Goal: Navigation & Orientation: Find specific page/section

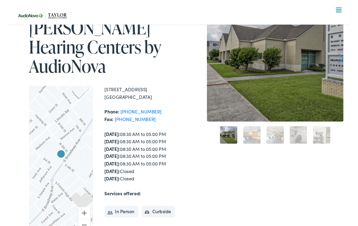
scroll to position [68, 0]
click at [259, 141] on link "2" at bounding box center [255, 140] width 18 height 18
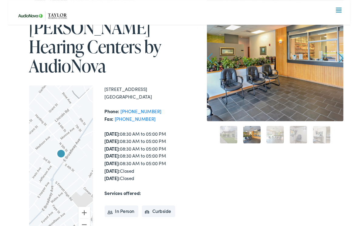
click at [281, 140] on link "3" at bounding box center [279, 140] width 18 height 18
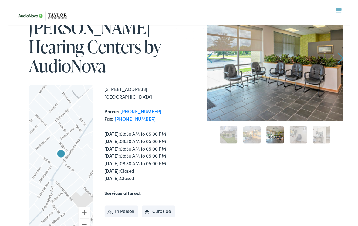
click at [304, 139] on link "4" at bounding box center [304, 140] width 18 height 18
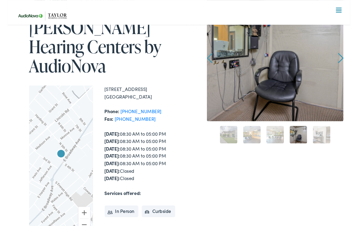
click at [335, 134] on link "5" at bounding box center [328, 140] width 18 height 18
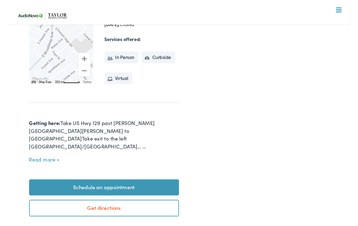
scroll to position [229, 0]
click at [205, 112] on div "Home / Locations / [PERSON_NAME] Hearing Centers – [GEOGRAPHIC_DATA][PERSON_NAM…" at bounding box center [179, 26] width 344 height 407
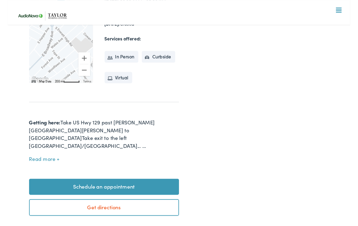
click at [205, 112] on div "Home / Locations / [PERSON_NAME] Hearing Centers – [GEOGRAPHIC_DATA][PERSON_NAM…" at bounding box center [179, 26] width 344 height 407
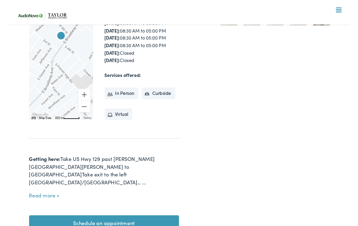
scroll to position [191, 0]
click at [188, 127] on div "Home / Locations / [PERSON_NAME] Hearing Centers – [GEOGRAPHIC_DATA][PERSON_NAM…" at bounding box center [179, 64] width 344 height 407
click at [187, 128] on div "Home / Locations / [PERSON_NAME] Hearing Centers – [GEOGRAPHIC_DATA][PERSON_NAM…" at bounding box center [179, 63] width 344 height 407
click at [247, 106] on div "Prev Next 1 2 3 4 5" at bounding box center [279, 63] width 143 height 407
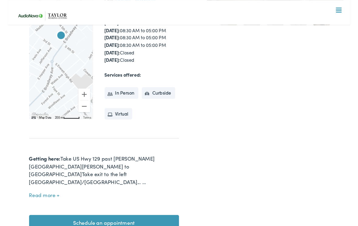
click at [50, 200] on button "Read more" at bounding box center [38, 203] width 32 height 6
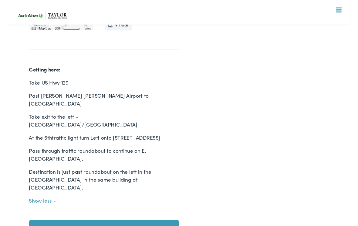
scroll to position [285, 0]
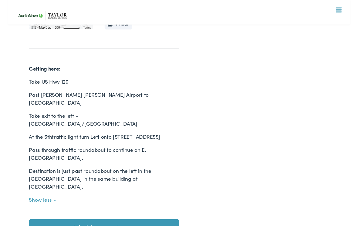
click at [185, 139] on div "Home / Locations / [PERSON_NAME] Hearing Centers – [GEOGRAPHIC_DATA][PERSON_NAM…" at bounding box center [179, 19] width 344 height 505
click at [193, 136] on div "Home / Locations / [PERSON_NAME] Hearing Centers – [GEOGRAPHIC_DATA][PERSON_NAM…" at bounding box center [179, 19] width 344 height 505
click at [200, 129] on div "Home / Locations / [PERSON_NAME] Hearing Centers – [GEOGRAPHIC_DATA][PERSON_NAM…" at bounding box center [179, 19] width 344 height 505
click at [184, 138] on div "Home / Locations / [PERSON_NAME] Hearing Centers – [GEOGRAPHIC_DATA][PERSON_NAM…" at bounding box center [179, 19] width 344 height 505
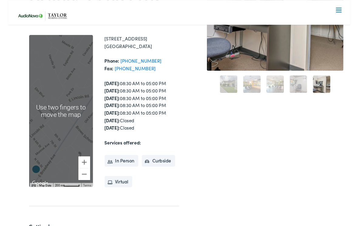
scroll to position [120, 0]
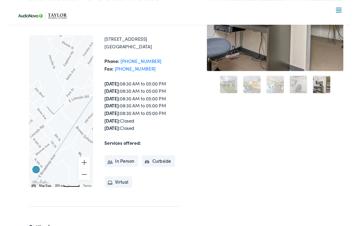
click at [66, 98] on div at bounding box center [55, 116] width 67 height 158
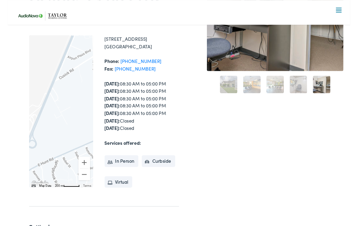
click at [76, 145] on div at bounding box center [55, 116] width 67 height 158
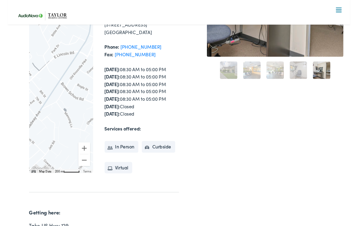
scroll to position [135, 0]
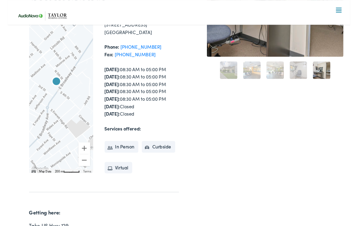
click at [70, 128] on div at bounding box center [55, 101] width 67 height 158
click at [168, 113] on div "[DATE]: 08:30 AM to 05:00 PM [DATE]: 08:30 AM to 05:00 PM [DATE]: 08:30 AM to 0…" at bounding box center [140, 95] width 78 height 54
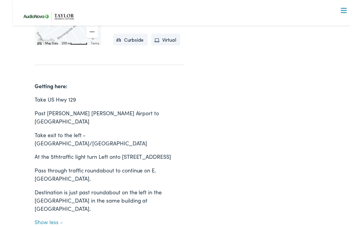
scroll to position [270, 0]
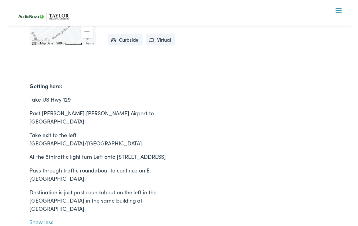
click at [184, 81] on div "Home / Locations / [PERSON_NAME] Hearing Centers – [GEOGRAPHIC_DATA][PERSON_NAM…" at bounding box center [172, 33] width 331 height 505
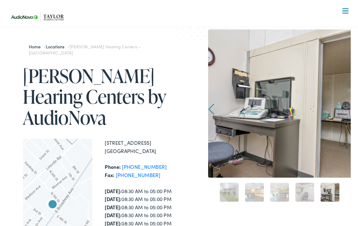
scroll to position [0, 0]
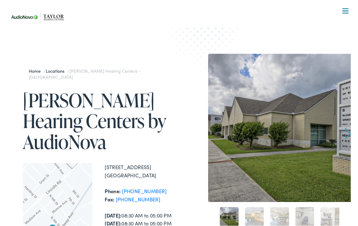
click at [337, 107] on img at bounding box center [272, 123] width 143 height 143
